Goal: Task Accomplishment & Management: Manage account settings

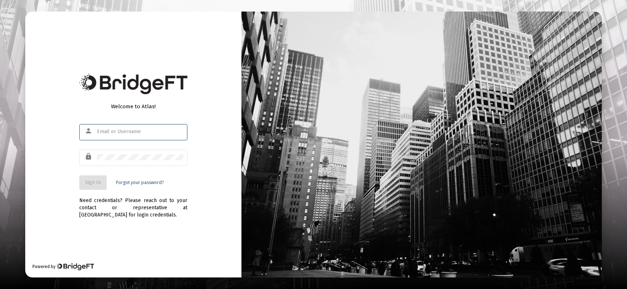
type input "[PERSON_NAME][EMAIL_ADDRESS][DOMAIN_NAME]"
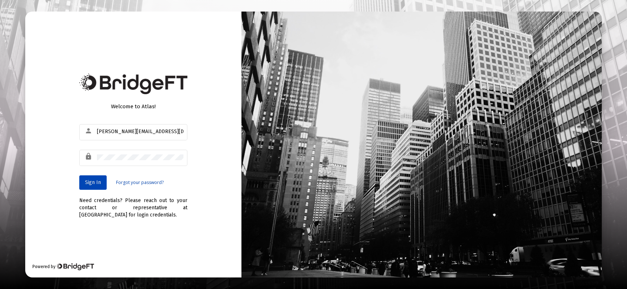
click at [95, 184] on span "Sign In" at bounding box center [93, 182] width 16 height 6
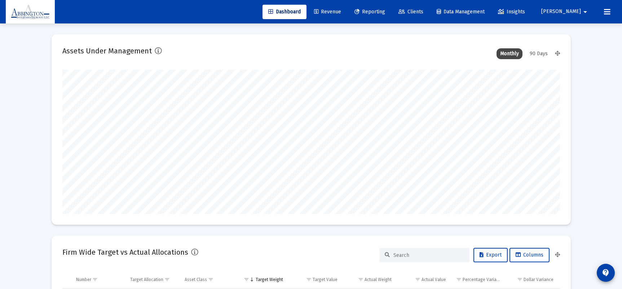
scroll to position [144, 497]
type input "[DATE]"
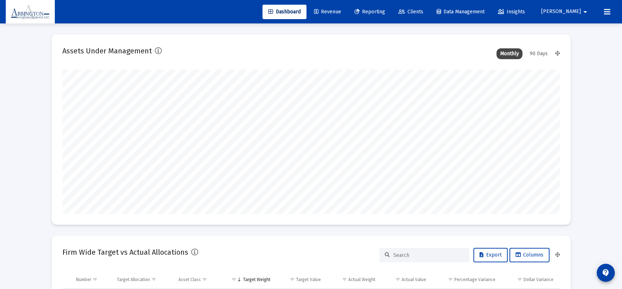
click at [340, 8] on link "Revenue" at bounding box center [327, 12] width 39 height 14
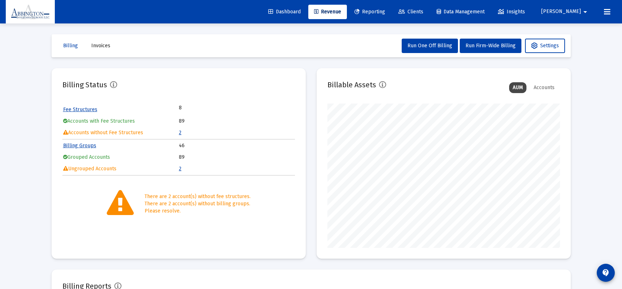
scroll to position [144, 232]
click at [405, 10] on icon at bounding box center [401, 11] width 6 height 5
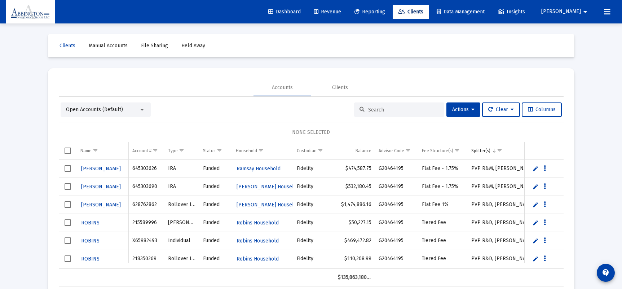
click at [376, 112] on input at bounding box center [403, 110] width 71 height 6
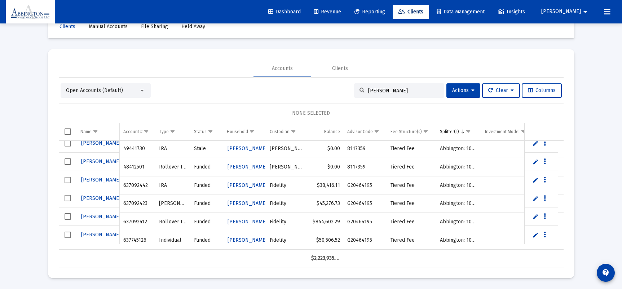
type input "[PERSON_NAME]"
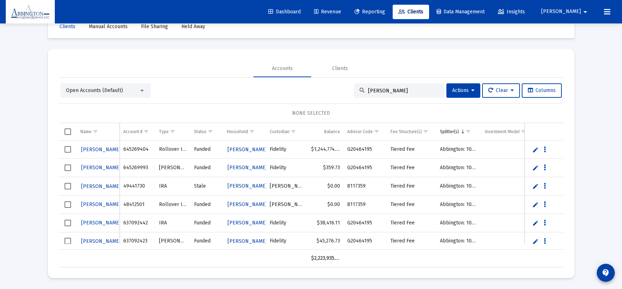
scroll to position [1, 0]
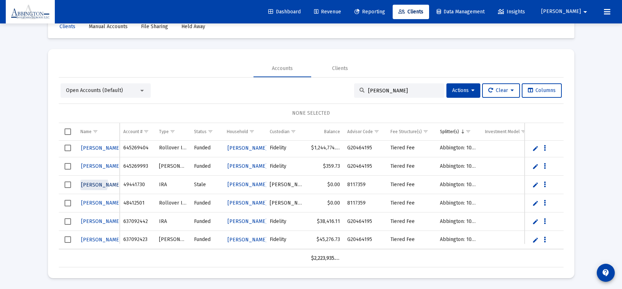
click at [92, 183] on span "[PERSON_NAME]" at bounding box center [101, 185] width 40 height 6
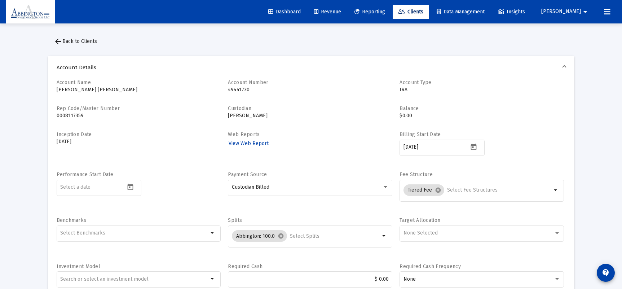
click at [59, 39] on mat-icon "arrow_back" at bounding box center [58, 41] width 9 height 9
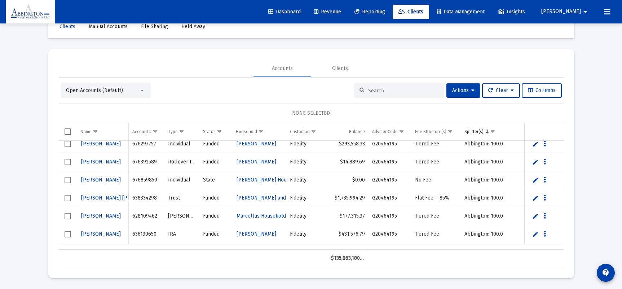
scroll to position [715, 0]
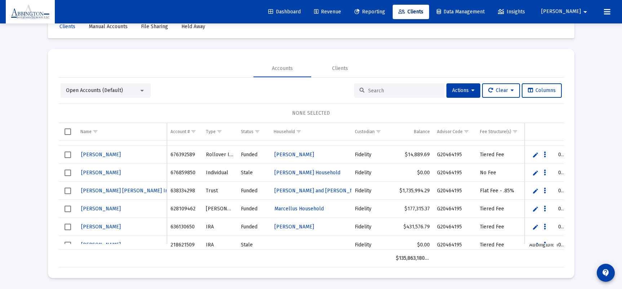
click at [383, 88] on input at bounding box center [403, 91] width 71 height 6
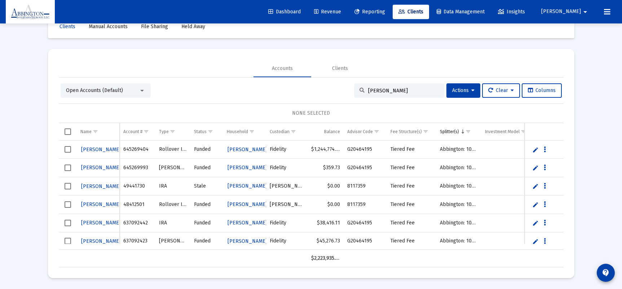
type input "[PERSON_NAME]"
click at [67, 186] on span "Select row" at bounding box center [68, 186] width 6 height 6
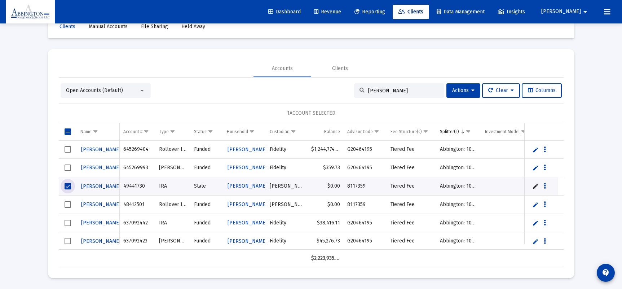
click at [67, 204] on span "Select row" at bounding box center [68, 204] width 6 height 6
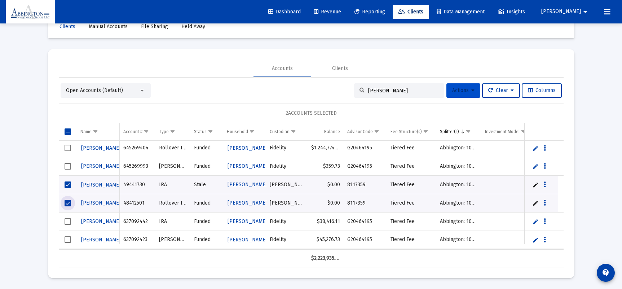
click at [471, 90] on icon at bounding box center [472, 90] width 3 height 5
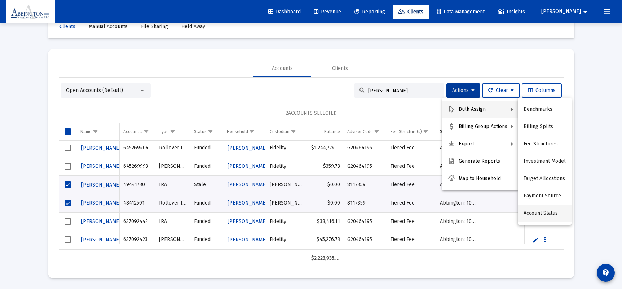
click at [544, 213] on button "Account Status" at bounding box center [544, 212] width 54 height 17
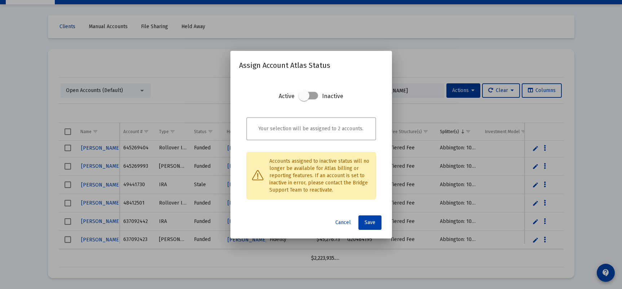
click at [302, 95] on span at bounding box center [303, 95] width 11 height 11
click at [303, 99] on input "checkbox" at bounding box center [303, 99] width 1 height 1
checkbox input "true"
click at [373, 220] on span "Save" at bounding box center [369, 222] width 11 height 6
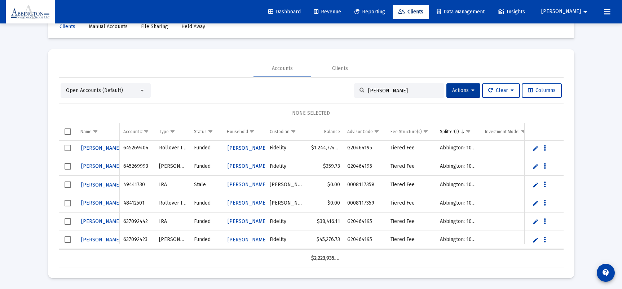
drag, startPoint x: 381, startPoint y: 93, endPoint x: 352, endPoint y: 92, distance: 29.6
click at [354, 92] on div "[PERSON_NAME]" at bounding box center [399, 90] width 90 height 14
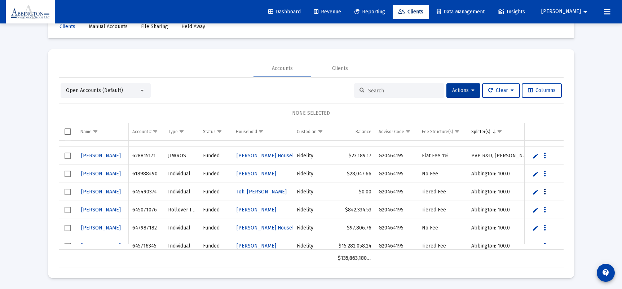
click at [546, 190] on button "Data grid" at bounding box center [544, 191] width 6 height 6
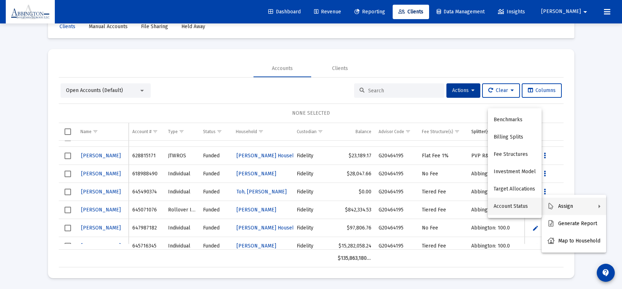
click at [522, 203] on button "Account Status" at bounding box center [515, 205] width 54 height 17
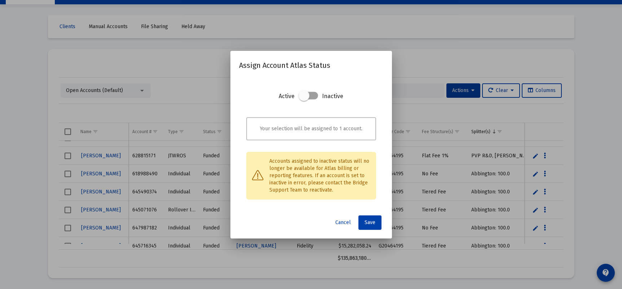
click at [301, 95] on span at bounding box center [303, 95] width 11 height 11
click at [303, 99] on input "checkbox" at bounding box center [303, 99] width 1 height 1
checkbox input "true"
click at [370, 222] on span "Save" at bounding box center [369, 222] width 11 height 6
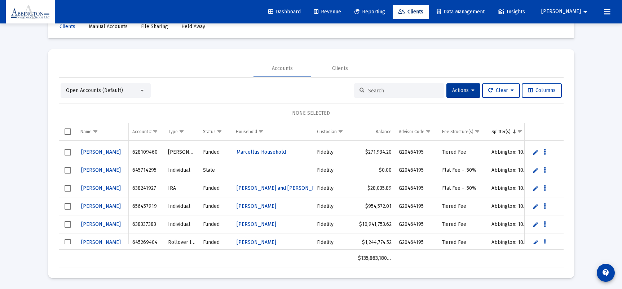
click at [155, 170] on td "645714295" at bounding box center [146, 170] width 35 height 18
drag, startPoint x: 155, startPoint y: 170, endPoint x: 133, endPoint y: 171, distance: 22.0
click at [133, 171] on td "645714295" at bounding box center [146, 170] width 35 height 18
copy td "645714295"
click at [546, 170] on button "Data grid" at bounding box center [544, 169] width 6 height 6
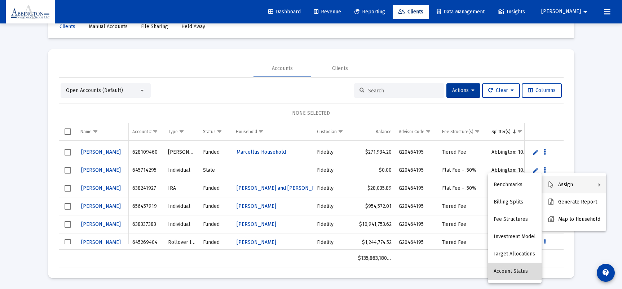
click at [516, 271] on button "Account Status" at bounding box center [515, 270] width 54 height 17
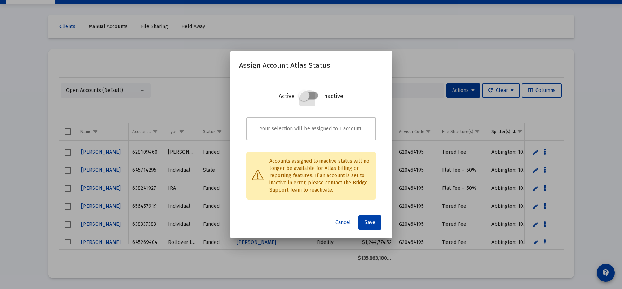
click at [303, 98] on span at bounding box center [303, 95] width 11 height 11
click at [303, 99] on input "checkbox" at bounding box center [303, 99] width 1 height 1
checkbox input "true"
click at [372, 225] on span "Save" at bounding box center [369, 222] width 11 height 6
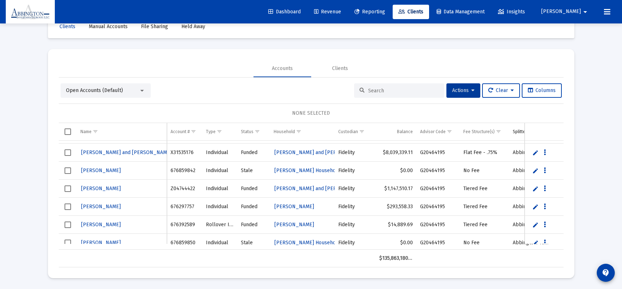
drag, startPoint x: 194, startPoint y: 170, endPoint x: 170, endPoint y: 169, distance: 23.9
click at [170, 169] on td "676859842" at bounding box center [184, 170] width 35 height 18
copy td "676859842"
click at [545, 170] on icon "Data grid" at bounding box center [544, 170] width 2 height 9
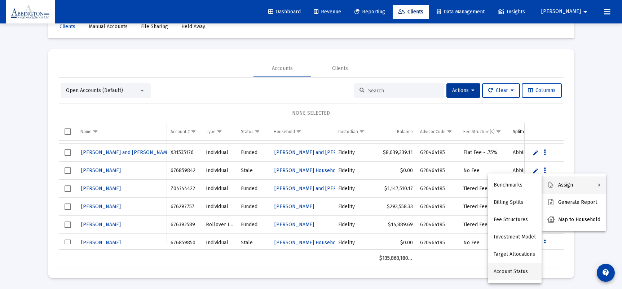
click at [513, 274] on button "Account Status" at bounding box center [515, 271] width 54 height 17
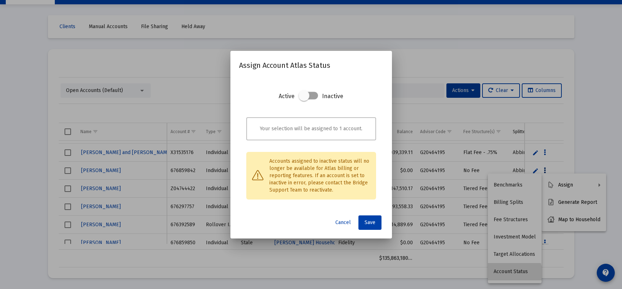
scroll to position [0, 0]
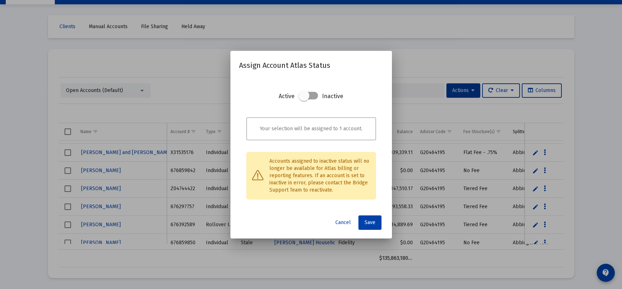
click at [305, 93] on span at bounding box center [303, 95] width 11 height 11
click at [304, 99] on input "checkbox" at bounding box center [303, 99] width 1 height 1
checkbox input "true"
click at [369, 219] on span "Save" at bounding box center [369, 222] width 11 height 6
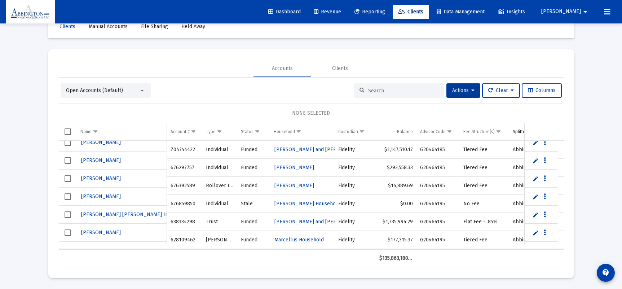
scroll to position [692, 0]
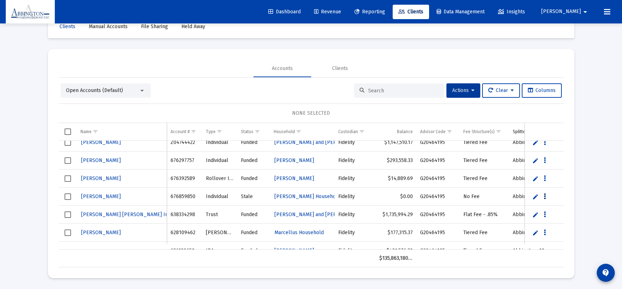
click at [546, 195] on button "Data grid" at bounding box center [544, 196] width 6 height 6
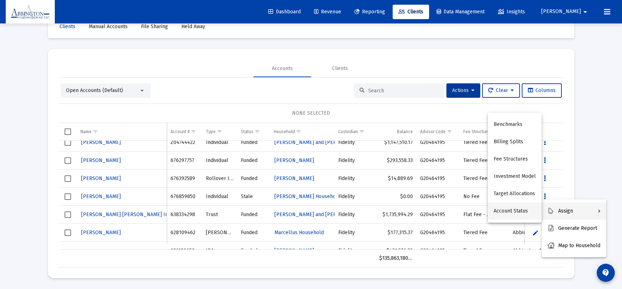
click at [504, 214] on button "Account Status" at bounding box center [515, 210] width 54 height 17
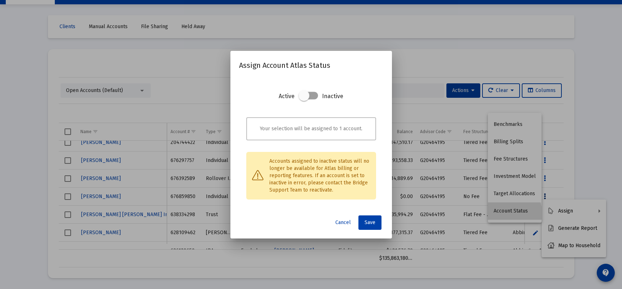
scroll to position [0, 0]
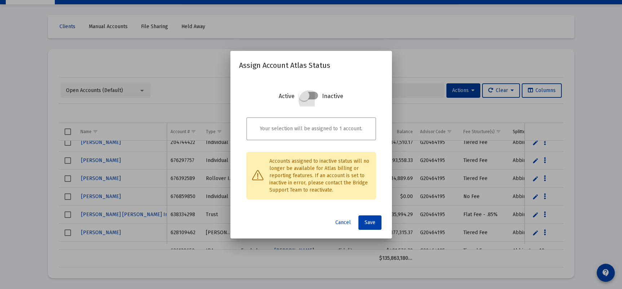
click at [305, 98] on span at bounding box center [303, 95] width 11 height 11
click at [304, 99] on input "checkbox" at bounding box center [303, 99] width 1 height 1
checkbox input "true"
click at [371, 225] on span "Save" at bounding box center [369, 222] width 11 height 6
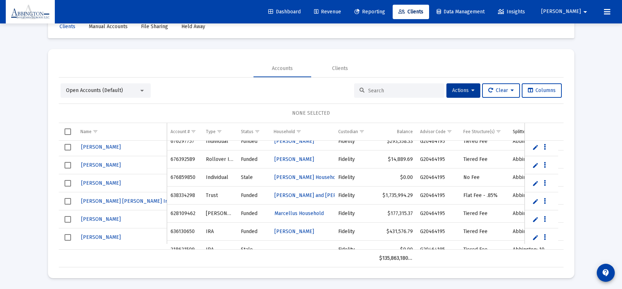
scroll to position [716, 0]
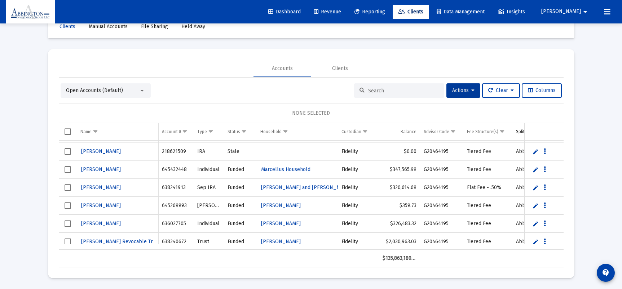
click at [370, 92] on input at bounding box center [403, 91] width 71 height 6
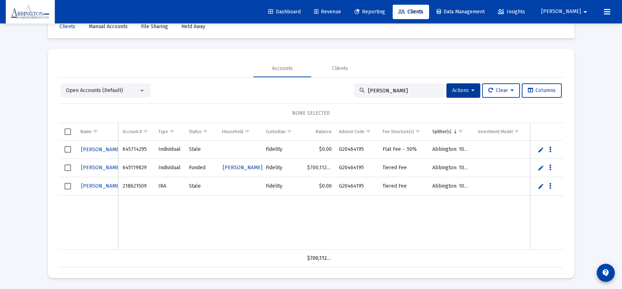
type input "[PERSON_NAME]"
click at [69, 185] on span "Select row" at bounding box center [68, 186] width 6 height 6
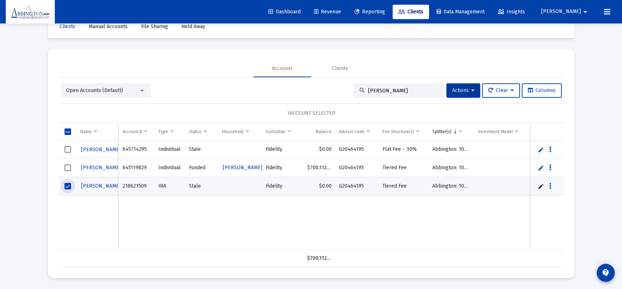
click at [68, 149] on span "Select row" at bounding box center [68, 149] width 6 height 6
click at [471, 89] on icon at bounding box center [472, 90] width 3 height 5
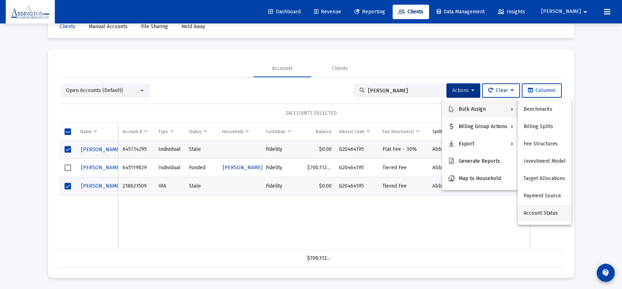
click at [539, 214] on button "Account Status" at bounding box center [544, 212] width 54 height 17
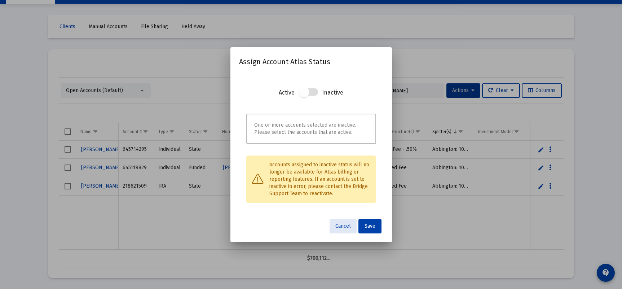
click at [307, 94] on span at bounding box center [303, 91] width 11 height 11
click at [301, 93] on span at bounding box center [303, 91] width 11 height 11
click at [306, 90] on span at bounding box center [303, 91] width 11 height 11
click at [345, 228] on span "Cancel" at bounding box center [342, 226] width 15 height 6
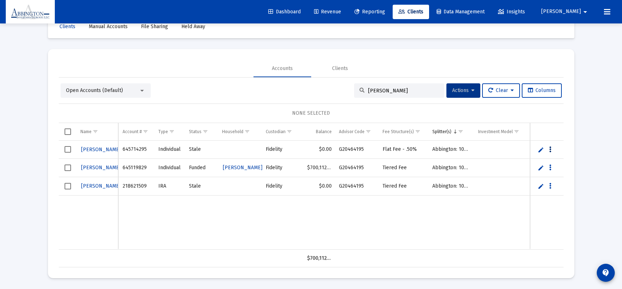
click at [551, 149] on button "Data grid" at bounding box center [550, 149] width 6 height 6
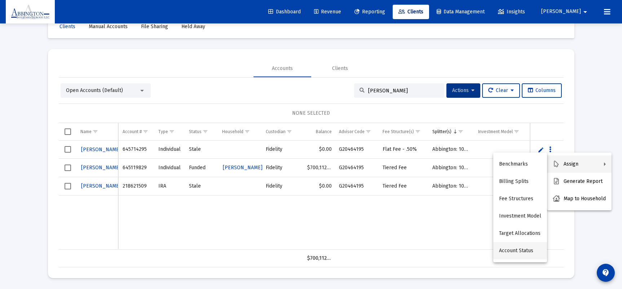
click at [524, 250] on button "Account Status" at bounding box center [520, 250] width 54 height 17
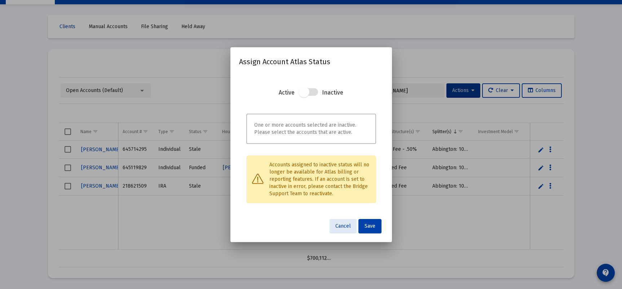
click at [303, 92] on span at bounding box center [303, 91] width 11 height 11
click at [308, 92] on span at bounding box center [303, 91] width 11 height 11
click at [341, 226] on span "Cancel" at bounding box center [342, 226] width 15 height 6
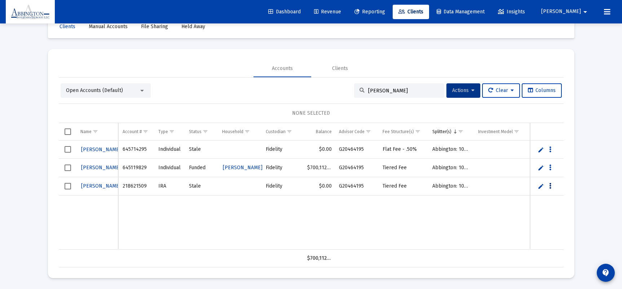
click at [551, 186] on icon "Data grid" at bounding box center [550, 186] width 2 height 9
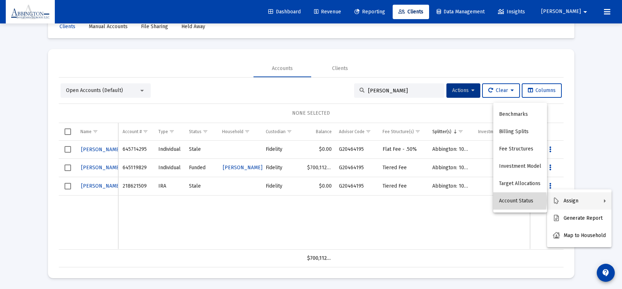
click at [507, 200] on button "Account Status" at bounding box center [520, 200] width 54 height 17
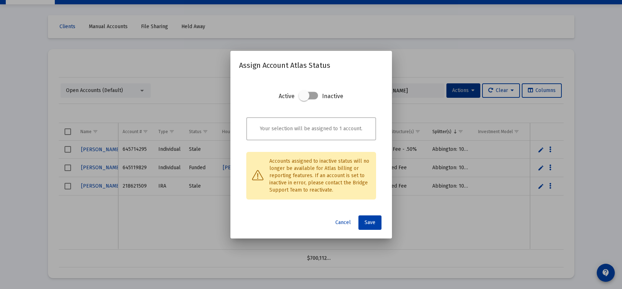
click at [303, 96] on span at bounding box center [303, 95] width 11 height 11
click at [303, 99] on input "checkbox" at bounding box center [303, 99] width 1 height 1
checkbox input "true"
click at [368, 224] on span "Save" at bounding box center [369, 222] width 11 height 6
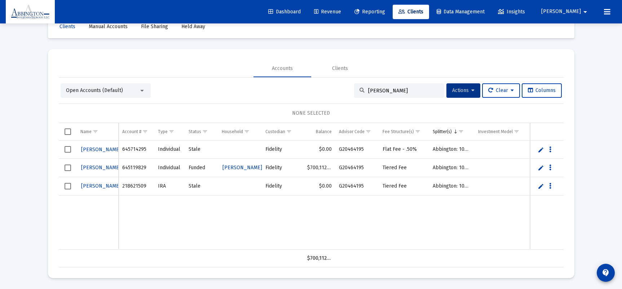
drag, startPoint x: 382, startPoint y: 90, endPoint x: 350, endPoint y: 88, distance: 32.1
click at [354, 88] on div "[PERSON_NAME]" at bounding box center [399, 90] width 90 height 14
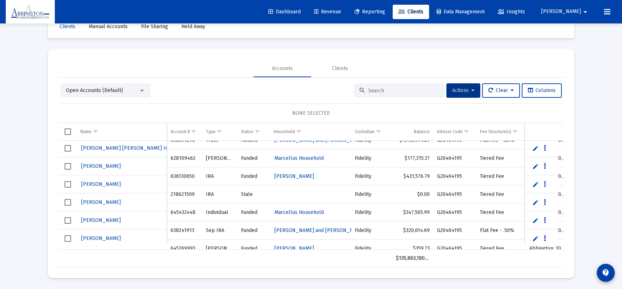
scroll to position [801, 0]
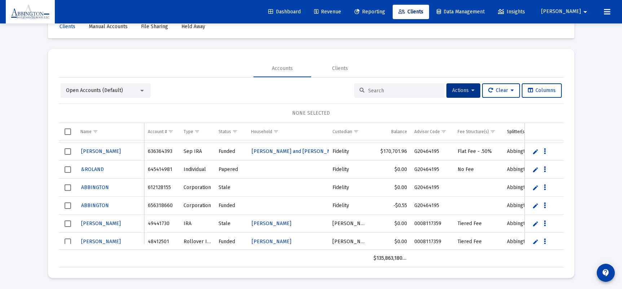
drag, startPoint x: 171, startPoint y: 169, endPoint x: 146, endPoint y: 168, distance: 25.3
click at [146, 168] on td "645414981" at bounding box center [161, 169] width 35 height 18
copy td "645414981"
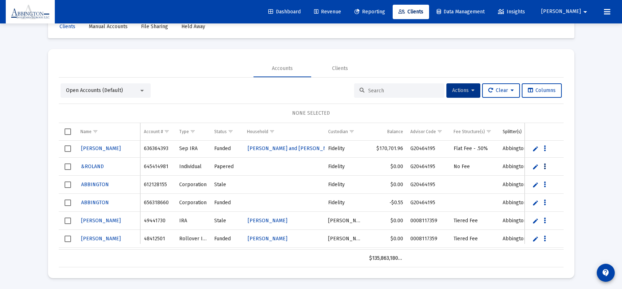
click at [545, 166] on icon "Data grid" at bounding box center [544, 166] width 2 height 9
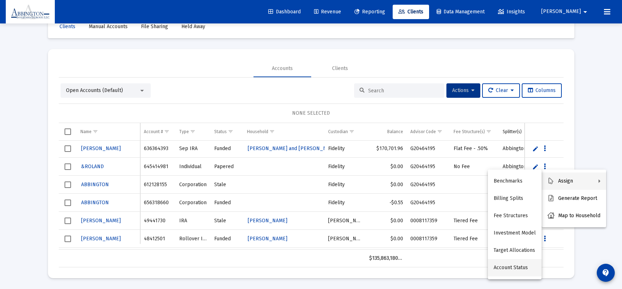
click at [511, 266] on button "Account Status" at bounding box center [515, 267] width 54 height 17
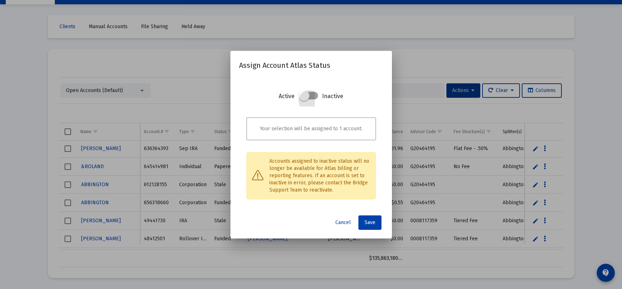
click at [303, 98] on span at bounding box center [303, 95] width 11 height 11
click at [303, 99] on input "checkbox" at bounding box center [303, 99] width 1 height 1
checkbox input "true"
click at [365, 222] on span "Save" at bounding box center [369, 222] width 11 height 6
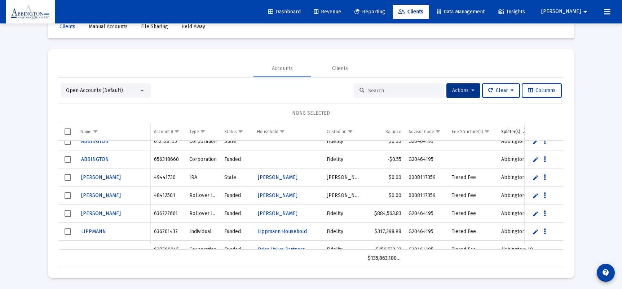
click at [70, 176] on span "Select row" at bounding box center [68, 177] width 6 height 6
click at [68, 196] on span "Select row" at bounding box center [68, 195] width 6 height 6
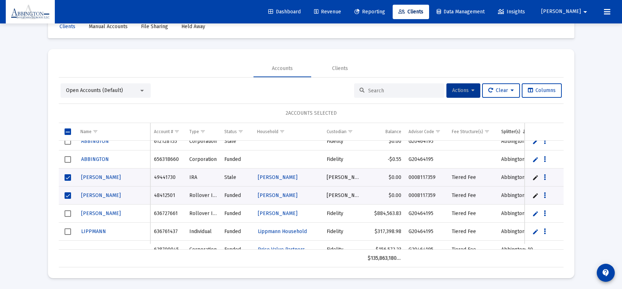
click at [471, 89] on button "Actions" at bounding box center [463, 90] width 34 height 14
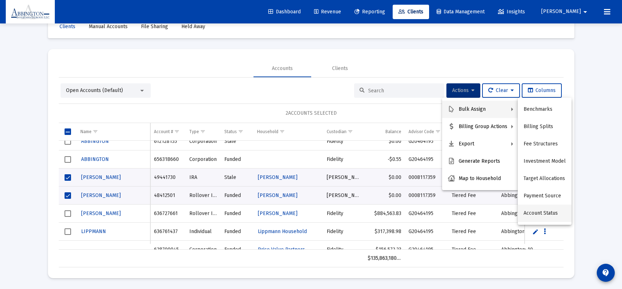
click at [548, 213] on button "Account Status" at bounding box center [544, 212] width 54 height 17
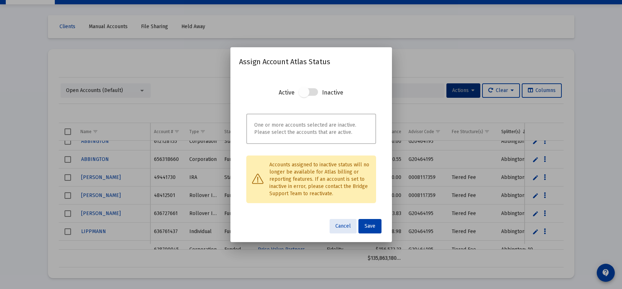
click at [304, 90] on span at bounding box center [303, 91] width 11 height 11
click at [345, 225] on span "Cancel" at bounding box center [342, 226] width 15 height 6
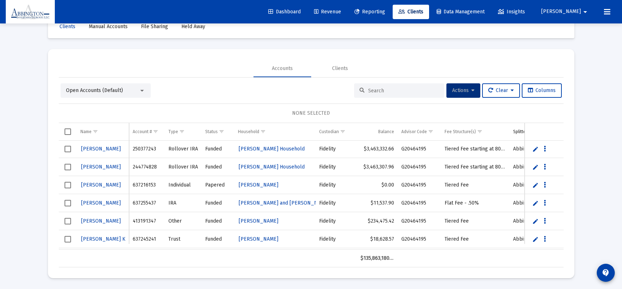
drag, startPoint x: 154, startPoint y: 185, endPoint x: 133, endPoint y: 185, distance: 21.3
click at [133, 185] on td "637216153" at bounding box center [146, 185] width 35 height 18
copy td "637216153"
click at [546, 185] on button "Data grid" at bounding box center [544, 184] width 6 height 6
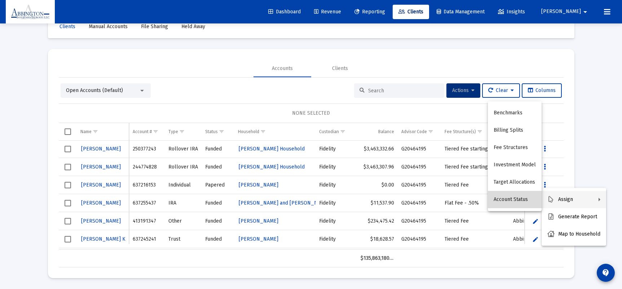
click at [519, 201] on button "Account Status" at bounding box center [515, 199] width 54 height 17
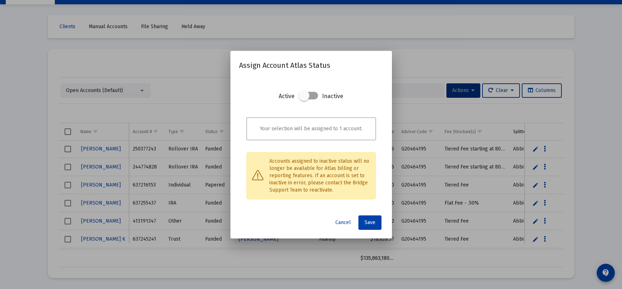
click at [307, 98] on span at bounding box center [303, 95] width 11 height 11
click at [304, 99] on input "checkbox" at bounding box center [303, 99] width 1 height 1
checkbox input "true"
click at [371, 220] on span "Save" at bounding box center [369, 222] width 11 height 6
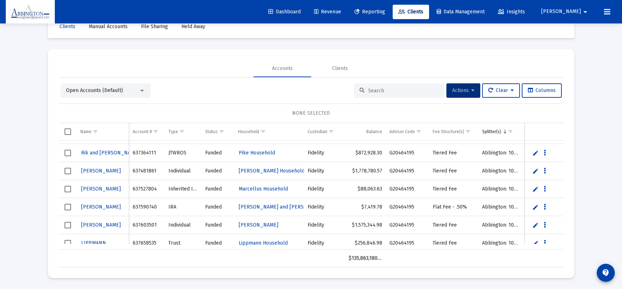
scroll to position [1511, 0]
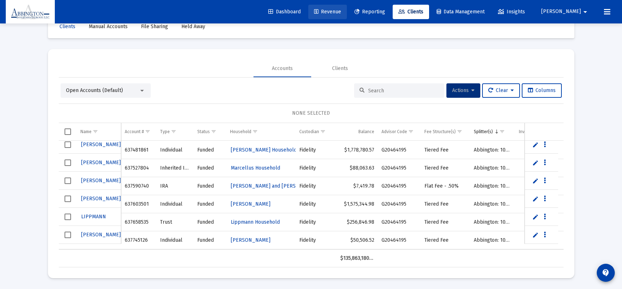
click at [341, 11] on span "Revenue" at bounding box center [327, 12] width 27 height 6
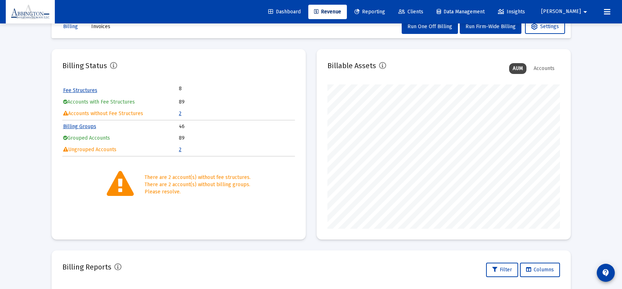
click at [77, 128] on link "Billing Groups" at bounding box center [79, 126] width 33 height 6
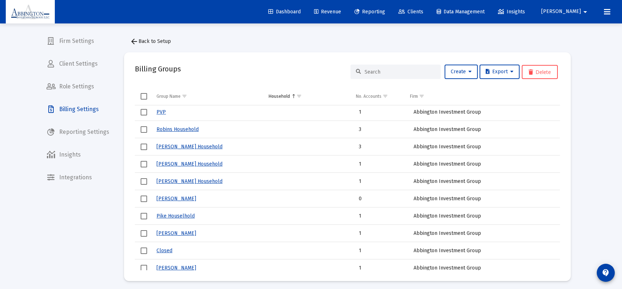
click at [145, 199] on span "Select row" at bounding box center [144, 198] width 6 height 6
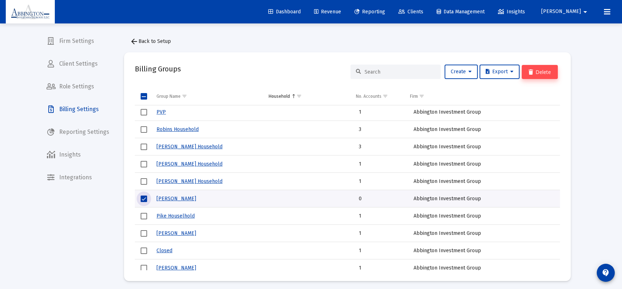
click at [545, 72] on button "Delete" at bounding box center [539, 72] width 36 height 14
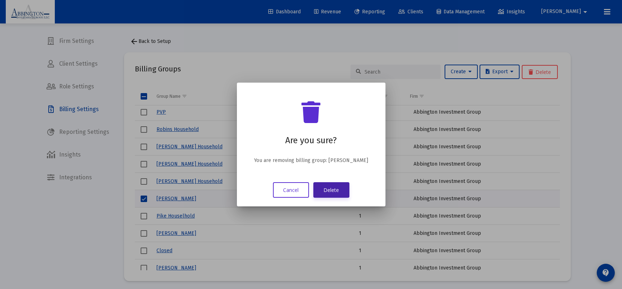
click at [334, 194] on button "Delete" at bounding box center [331, 189] width 36 height 15
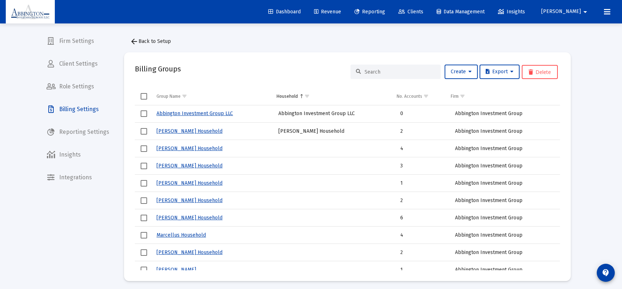
click at [135, 40] on mat-icon "arrow_back" at bounding box center [134, 41] width 9 height 9
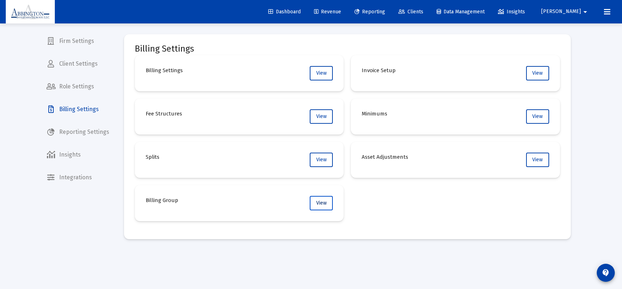
click at [314, 206] on button "View" at bounding box center [321, 203] width 23 height 14
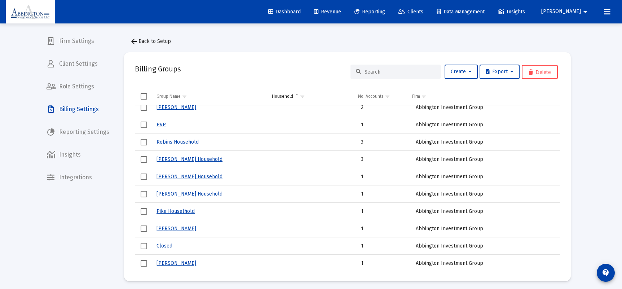
scroll to position [614, 0]
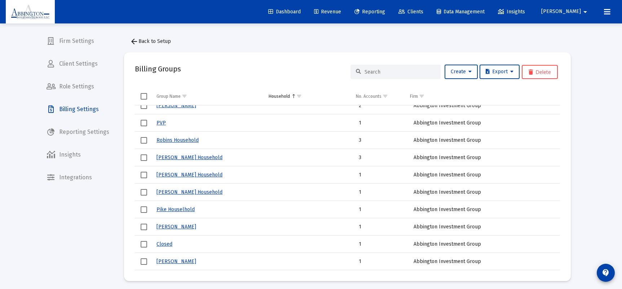
click at [165, 245] on link "Closed" at bounding box center [164, 244] width 16 height 6
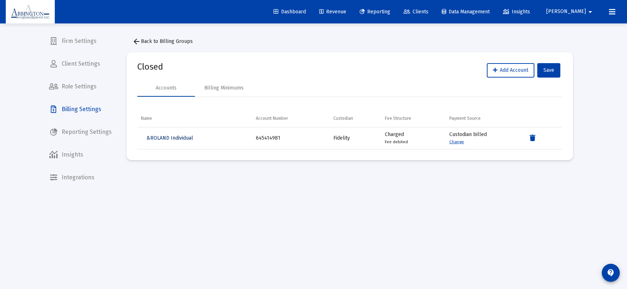
click at [181, 139] on span "&ROLAND Individual" at bounding box center [170, 138] width 46 height 6
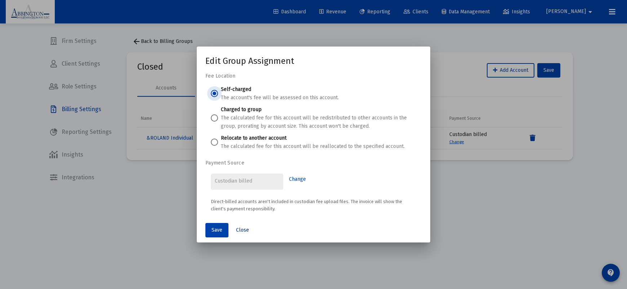
click at [240, 232] on span "Close" at bounding box center [242, 230] width 13 height 6
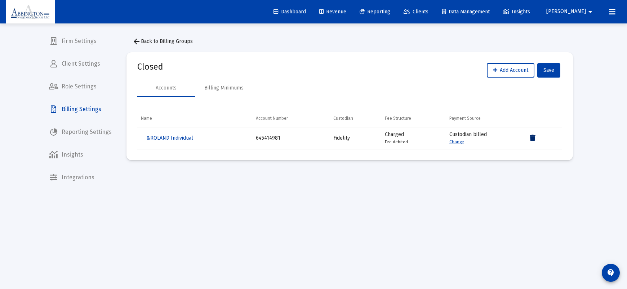
click at [533, 142] on icon "Data grid" at bounding box center [533, 138] width 6 height 9
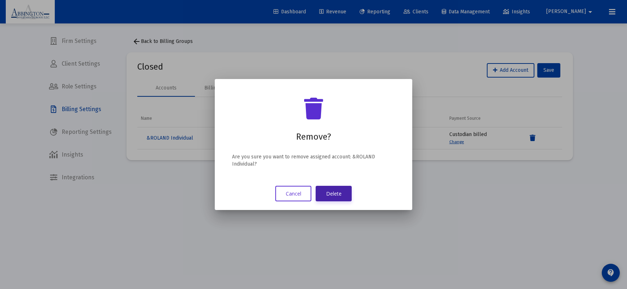
click at [343, 194] on button "Delete" at bounding box center [334, 193] width 36 height 15
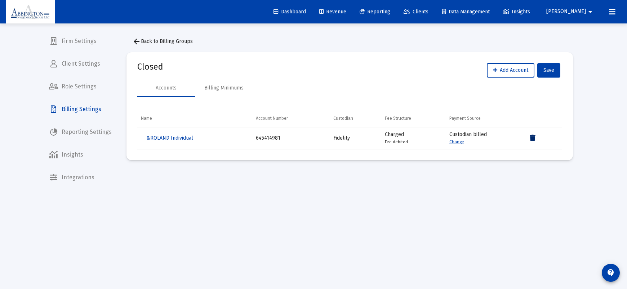
click at [530, 138] on icon "Data grid" at bounding box center [533, 138] width 6 height 9
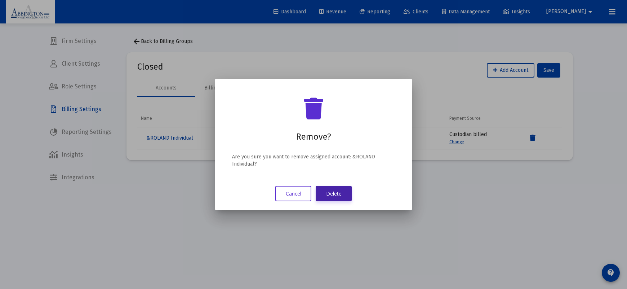
click at [348, 195] on button "Delete" at bounding box center [334, 193] width 36 height 15
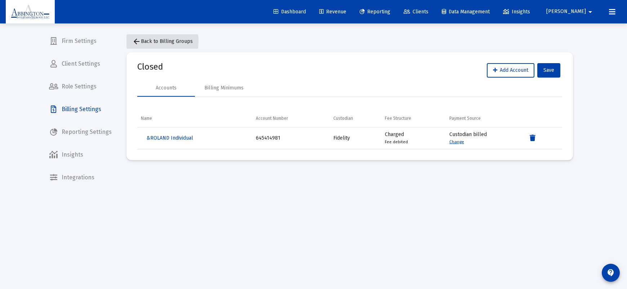
click at [146, 41] on span "arrow_back Back to Billing Groups" at bounding box center [162, 41] width 61 height 6
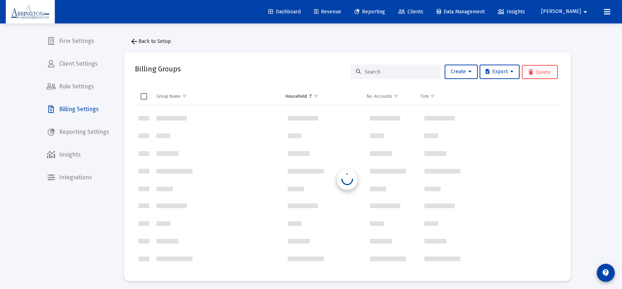
scroll to position [346, 0]
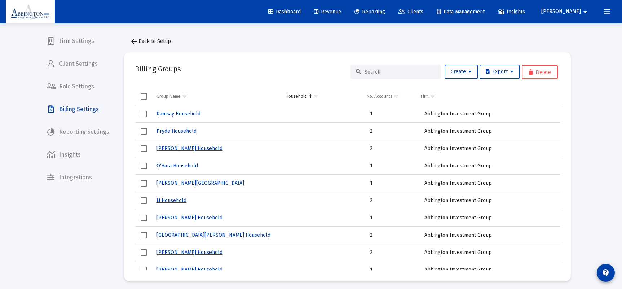
click at [137, 41] on mat-icon "arrow_back" at bounding box center [134, 41] width 9 height 9
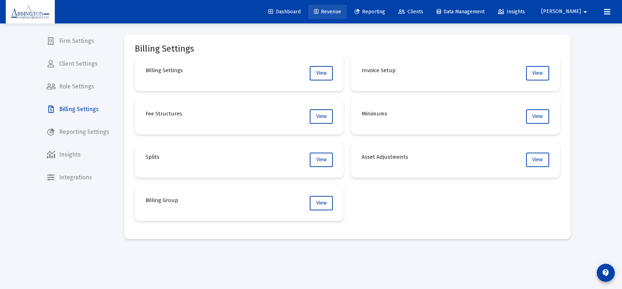
click at [347, 17] on link "Revenue" at bounding box center [327, 12] width 39 height 14
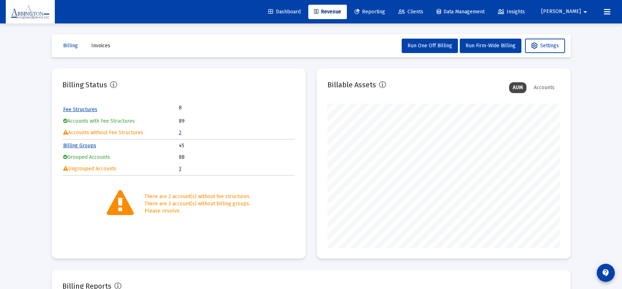
scroll to position [144, 232]
click at [179, 169] on link "3" at bounding box center [180, 168] width 3 height 6
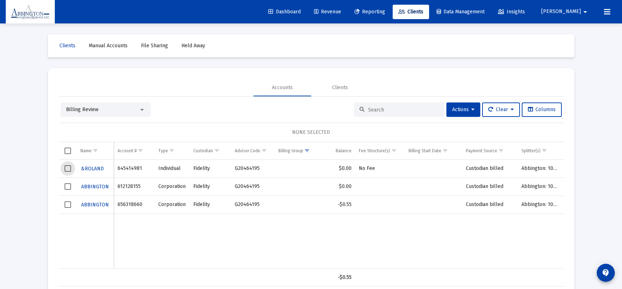
click at [67, 168] on span "Select row" at bounding box center [68, 168] width 6 height 6
click at [471, 107] on icon at bounding box center [472, 109] width 3 height 5
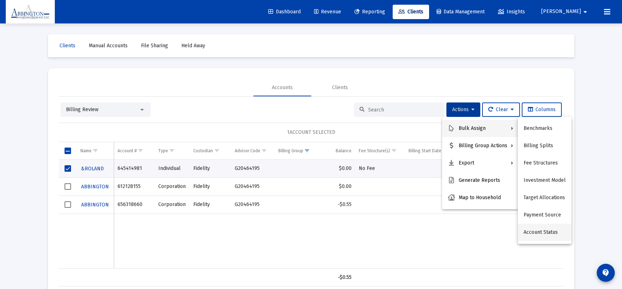
click at [538, 234] on button "Account Status" at bounding box center [544, 231] width 54 height 17
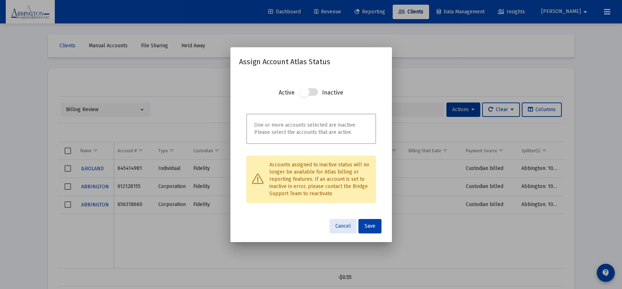
drag, startPoint x: 308, startPoint y: 91, endPoint x: 342, endPoint y: 120, distance: 45.3
click at [308, 91] on span at bounding box center [303, 91] width 11 height 11
click at [346, 227] on span "Cancel" at bounding box center [342, 226] width 15 height 6
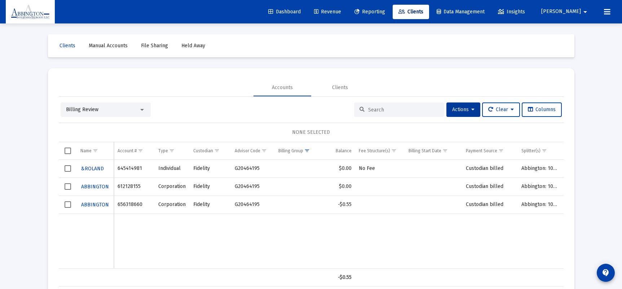
click at [341, 12] on span "Revenue" at bounding box center [327, 12] width 27 height 6
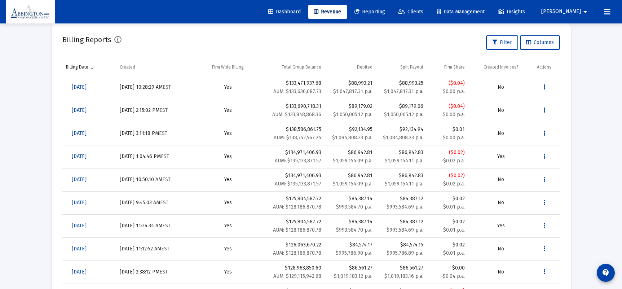
scroll to position [246, 0]
click at [544, 87] on icon "Data grid" at bounding box center [544, 87] width 2 height 9
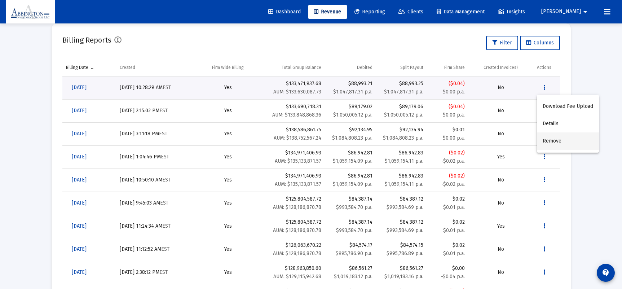
click at [558, 139] on button "Remove" at bounding box center [568, 140] width 62 height 17
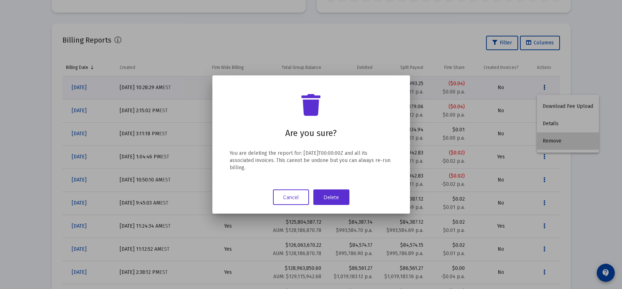
scroll to position [0, 0]
click at [334, 196] on button "Delete" at bounding box center [331, 196] width 36 height 15
